Goal: Information Seeking & Learning: Understand process/instructions

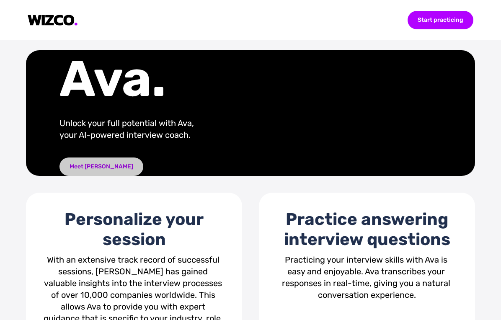
click at [91, 176] on div "Meet [PERSON_NAME]" at bounding box center [101, 167] width 84 height 18
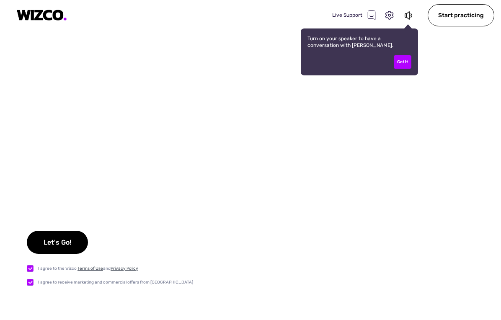
checkbox input "true"
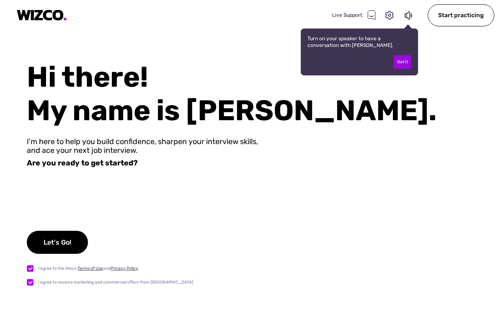
click at [406, 60] on div "Got it" at bounding box center [403, 61] width 18 height 13
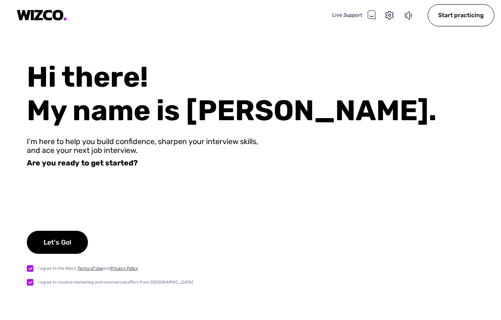
click at [413, 13] on icon at bounding box center [408, 15] width 9 height 10
click at [412, 14] on icon at bounding box center [408, 15] width 9 height 10
click at [64, 243] on div "Let's Go!" at bounding box center [57, 242] width 61 height 23
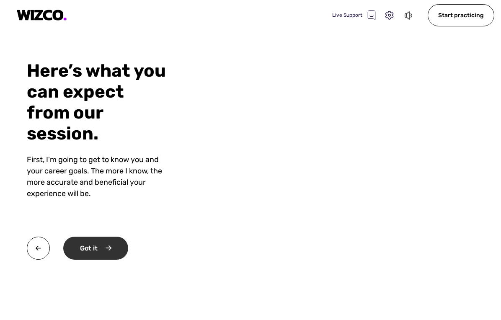
click at [86, 245] on div "Got it" at bounding box center [95, 248] width 65 height 23
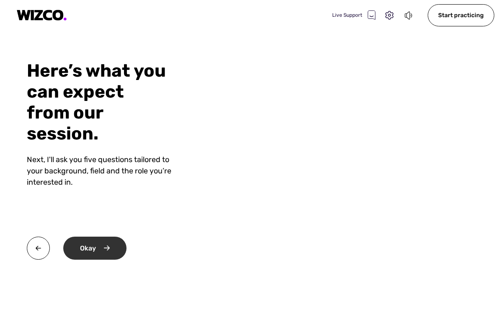
click at [86, 245] on div "Okay" at bounding box center [94, 248] width 63 height 23
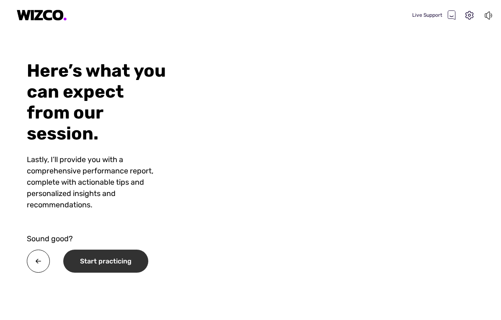
click at [88, 250] on div "Start practicing" at bounding box center [105, 261] width 85 height 23
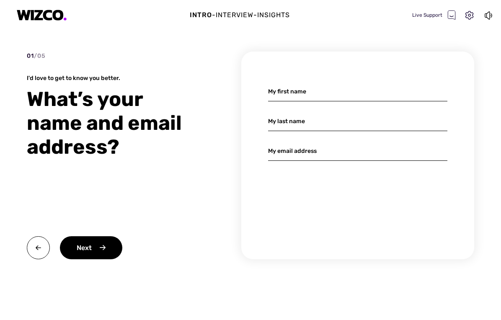
click at [47, 21] on div "Intro - Interview - Insights Live Support" at bounding box center [250, 15] width 501 height 30
click at [45, 18] on img at bounding box center [42, 15] width 50 height 11
click at [40, 250] on img at bounding box center [38, 247] width 23 height 23
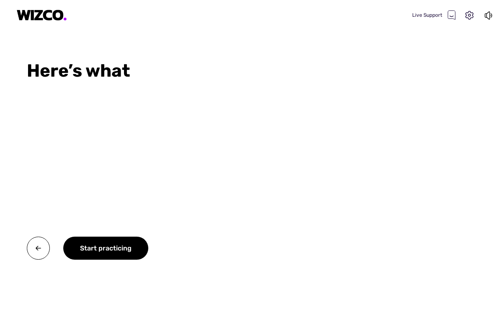
click at [40, 250] on img at bounding box center [38, 248] width 23 height 23
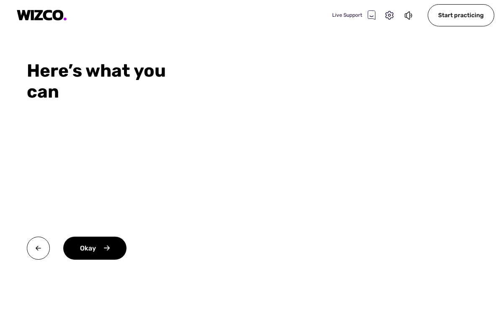
click at [40, 250] on img at bounding box center [38, 248] width 23 height 23
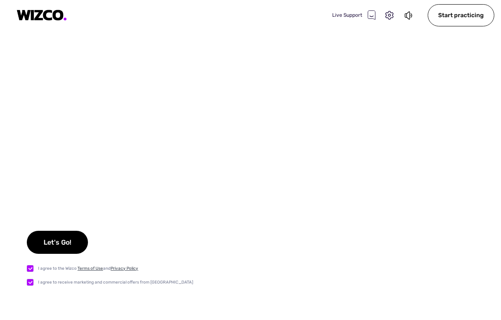
click at [40, 250] on div "Let's Go!" at bounding box center [57, 242] width 61 height 23
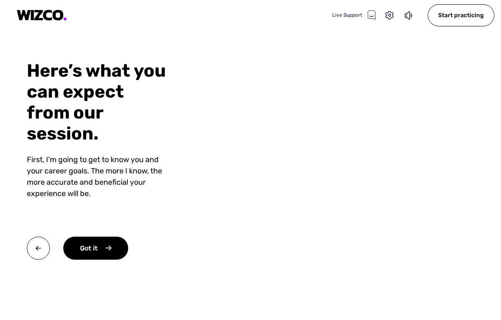
click at [174, 202] on div "Here’s what you can expect from our session. First, I'm going to get to know yo…" at bounding box center [100, 190] width 200 height 260
